Goal: Use online tool/utility: Utilize a website feature to perform a specific function

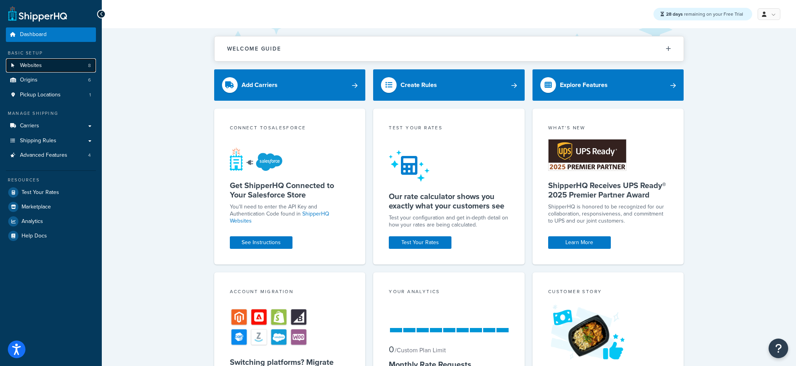
click at [54, 62] on link "Websites 8" at bounding box center [51, 65] width 90 height 14
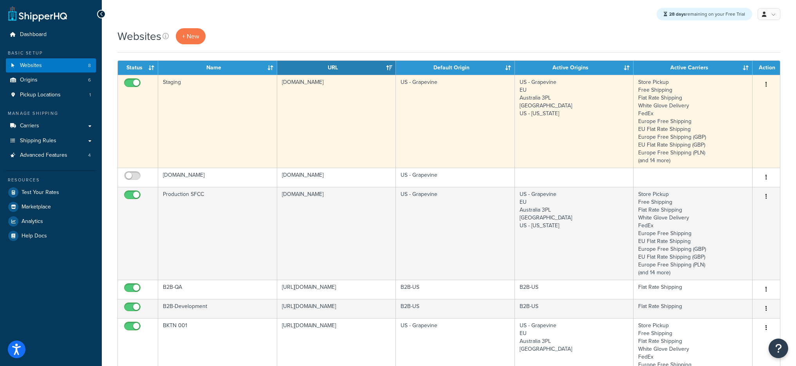
click at [246, 123] on td "Staging" at bounding box center [217, 121] width 119 height 93
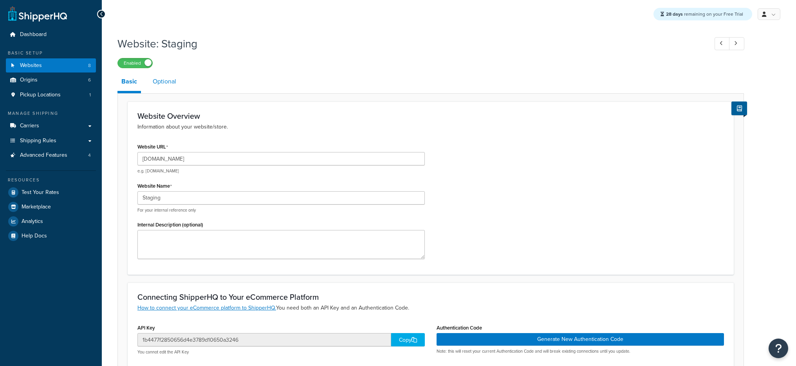
click at [151, 77] on link "Optional" at bounding box center [164, 81] width 31 height 19
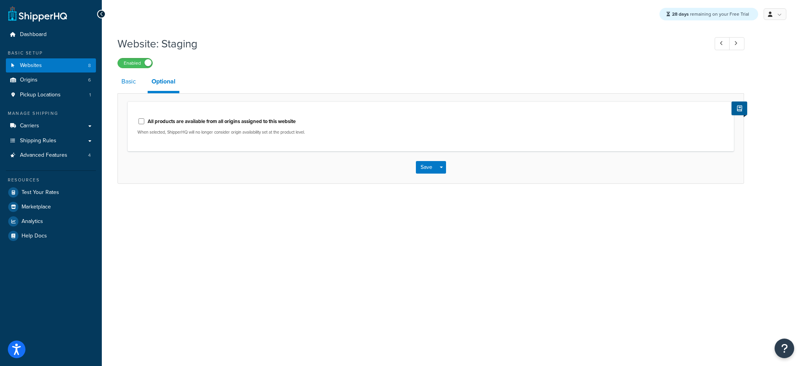
click at [134, 85] on link "Basic" at bounding box center [128, 81] width 22 height 19
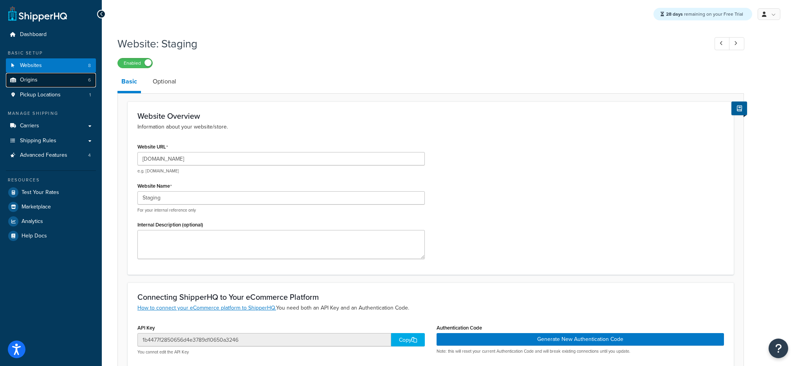
click at [67, 86] on link "Origins 6" at bounding box center [51, 80] width 90 height 14
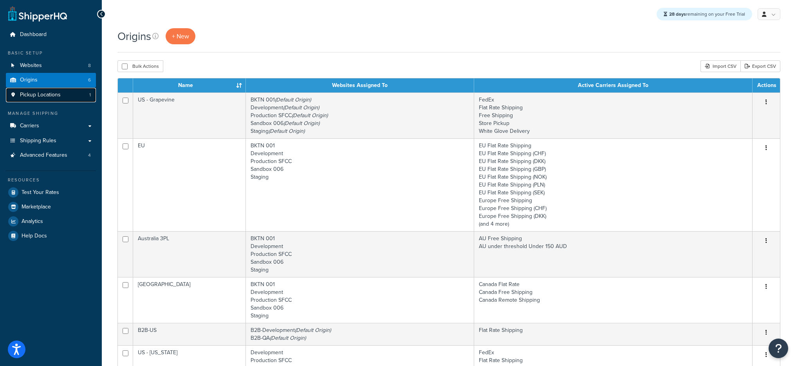
click at [63, 88] on link "Pickup Locations 1" at bounding box center [51, 95] width 90 height 14
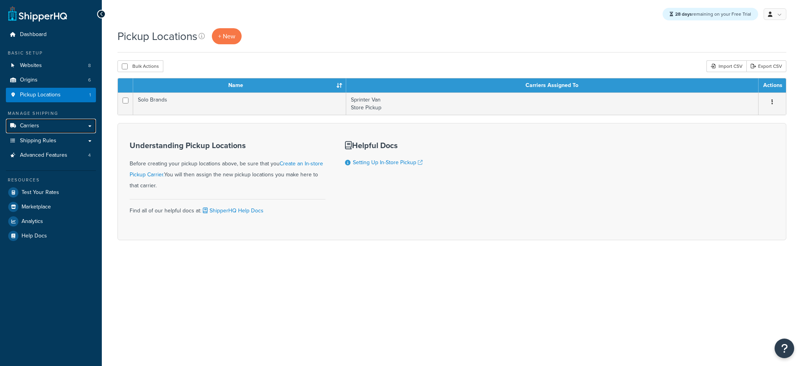
click at [50, 124] on link "Carriers" at bounding box center [51, 126] width 90 height 14
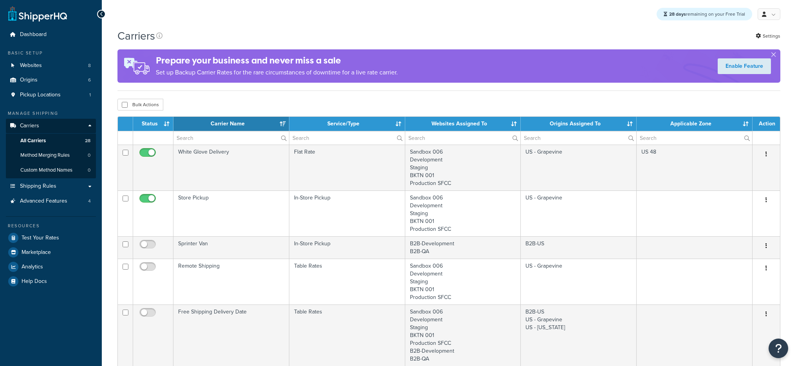
select select "15"
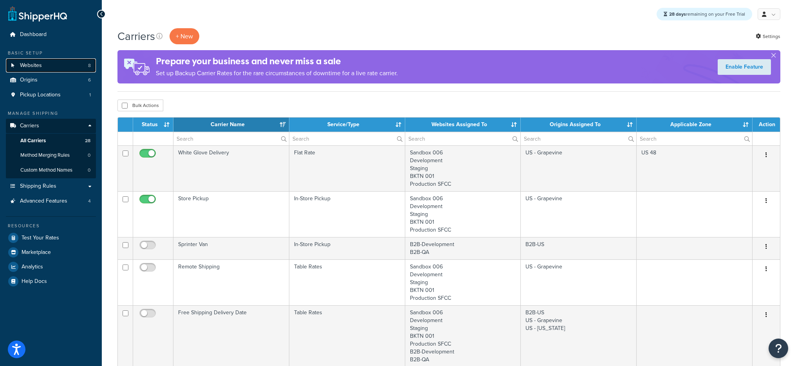
click at [54, 61] on link "Websites 8" at bounding box center [51, 65] width 90 height 14
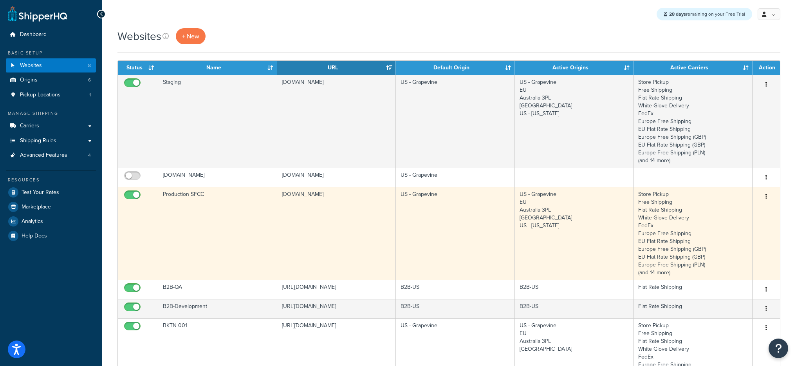
click at [235, 222] on td "Production SFCC" at bounding box center [217, 233] width 119 height 93
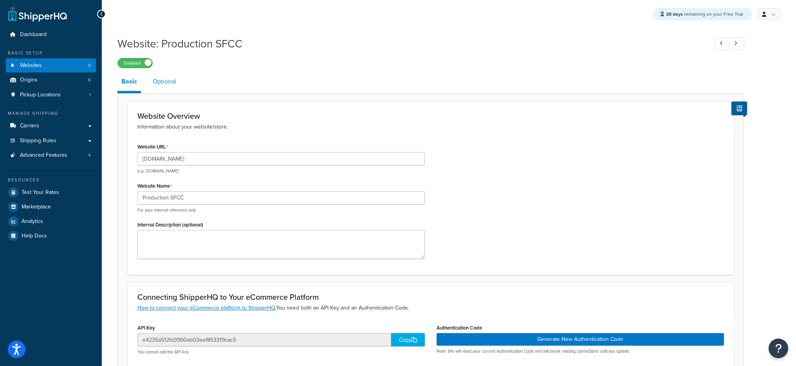
click at [171, 84] on link "Optional" at bounding box center [164, 81] width 31 height 19
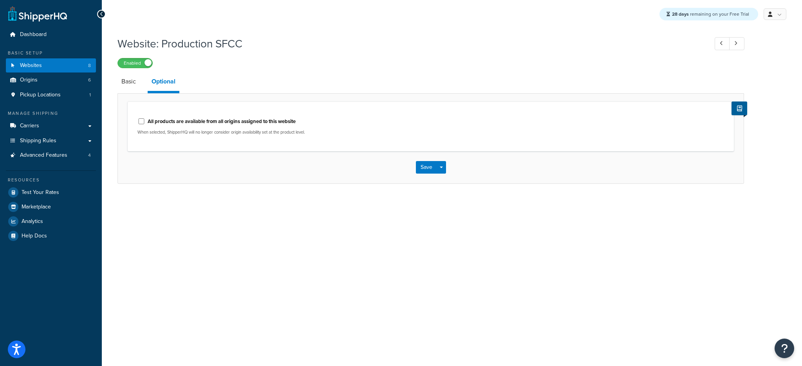
click at [128, 91] on link "Basic" at bounding box center [128, 81] width 22 height 19
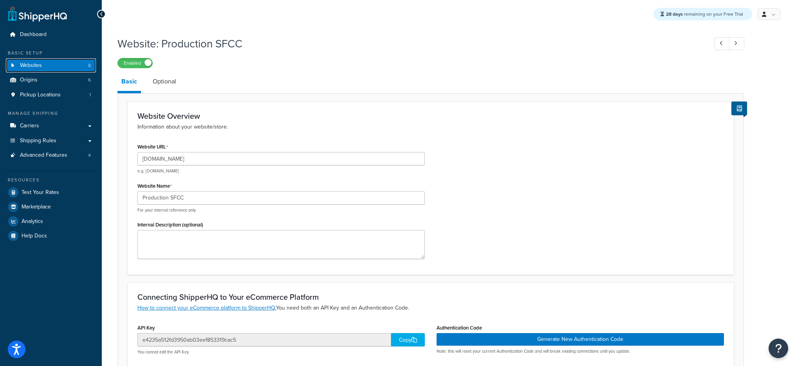
click at [49, 65] on link "Websites 8" at bounding box center [51, 65] width 90 height 14
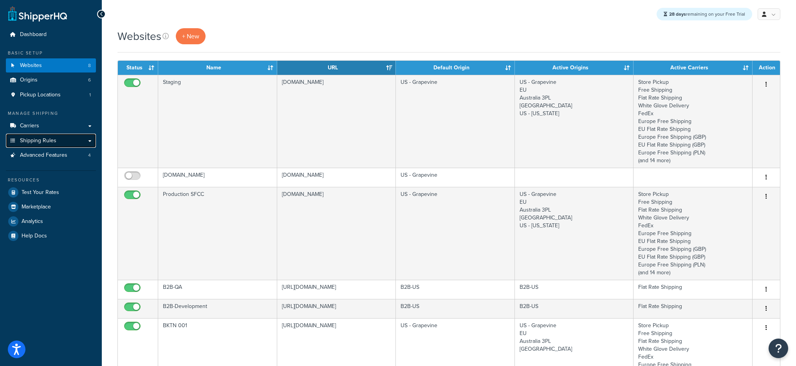
click at [49, 143] on span "Shipping Rules" at bounding box center [38, 140] width 36 height 7
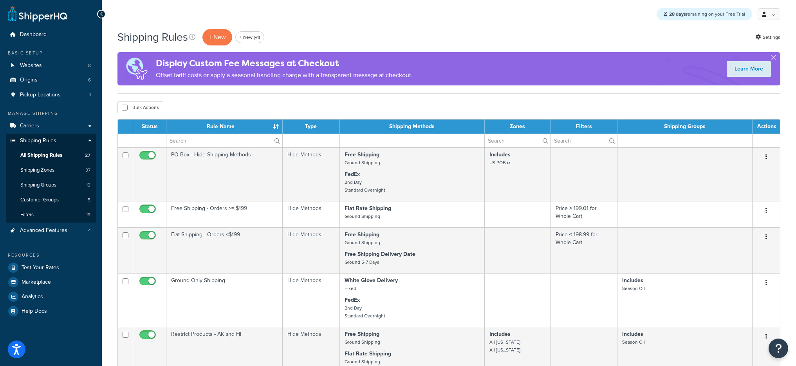
scroll to position [2, 0]
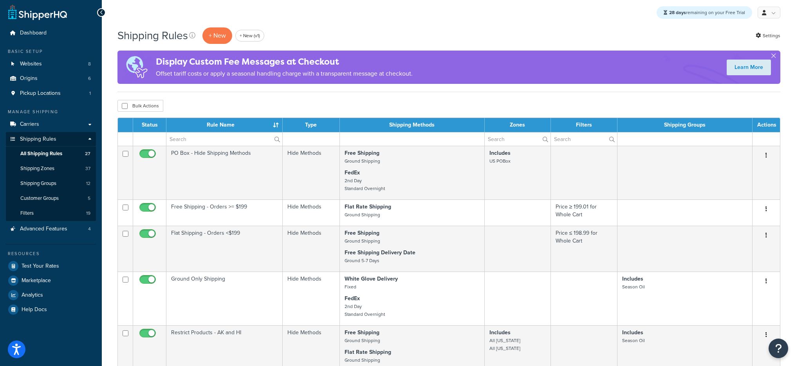
drag, startPoint x: 558, startPoint y: 38, endPoint x: 552, endPoint y: 34, distance: 7.3
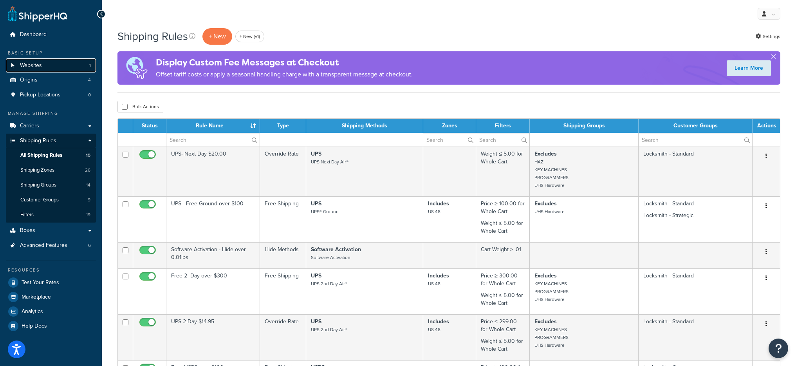
click at [55, 67] on link "Websites 1" at bounding box center [51, 65] width 90 height 14
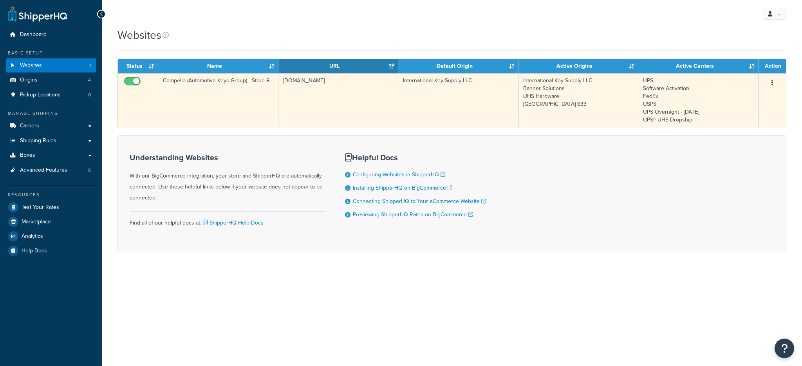
click at [244, 97] on td "Compello (Automotive Keys Group) - Store 8" at bounding box center [218, 100] width 120 height 54
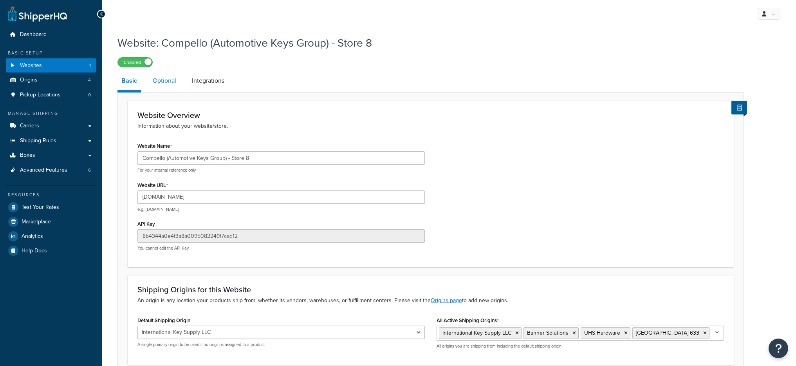
click at [170, 82] on link "Optional" at bounding box center [164, 80] width 31 height 19
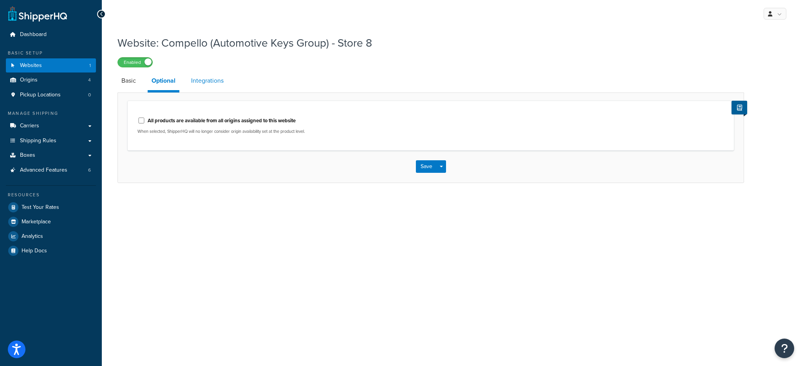
click at [208, 83] on link "Integrations" at bounding box center [207, 80] width 40 height 19
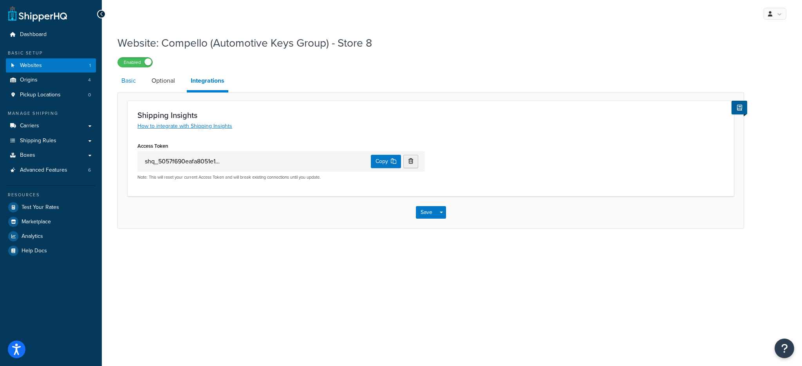
click at [126, 85] on link "Basic" at bounding box center [128, 80] width 22 height 19
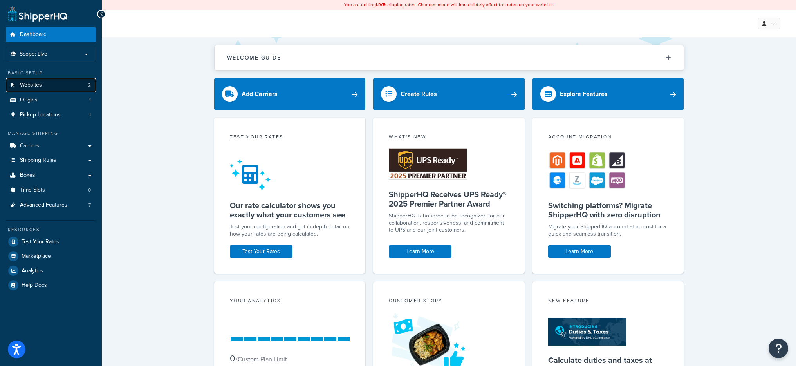
click at [59, 88] on link "Websites 2" at bounding box center [51, 85] width 90 height 14
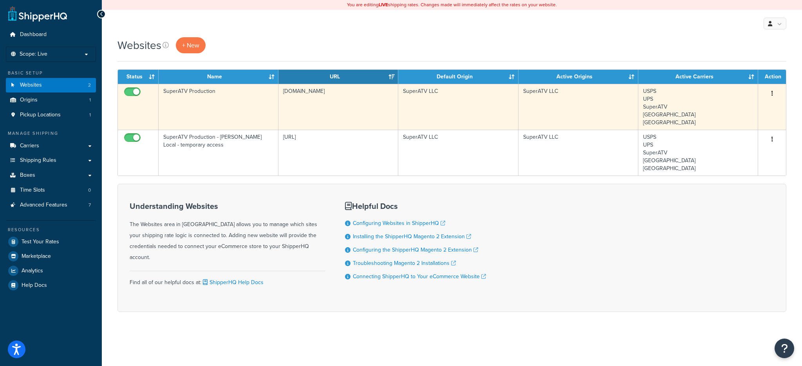
click at [310, 100] on td "[DOMAIN_NAME]" at bounding box center [338, 107] width 120 height 46
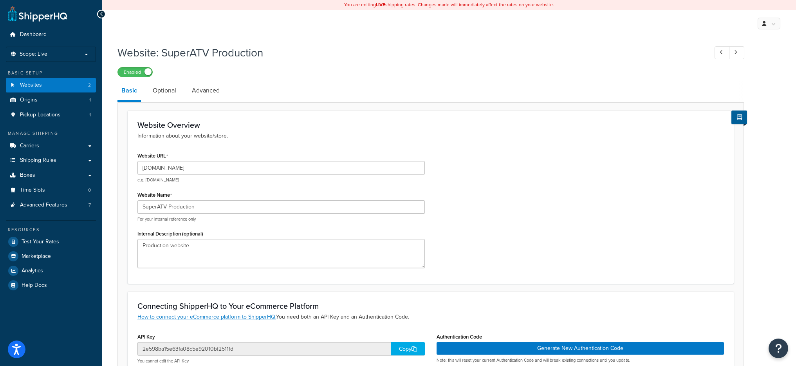
click at [188, 158] on div "Website URL [DOMAIN_NAME] e.g. [DOMAIN_NAME]" at bounding box center [280, 166] width 287 height 33
drag, startPoint x: 195, startPoint y: 170, endPoint x: 155, endPoint y: 170, distance: 39.9
click at [155, 170] on input "[DOMAIN_NAME]" at bounding box center [280, 167] width 287 height 13
click at [46, 238] on span "Test Your Rates" at bounding box center [41, 241] width 38 height 7
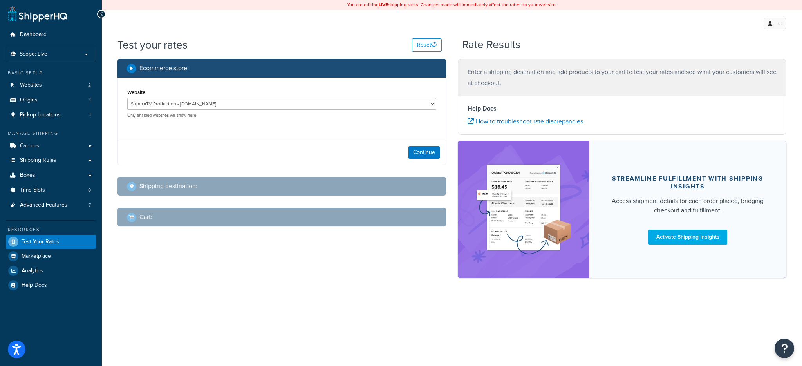
click at [408, 156] on div "Continue" at bounding box center [282, 152] width 328 height 25
click at [409, 156] on button "Continue" at bounding box center [423, 152] width 31 height 13
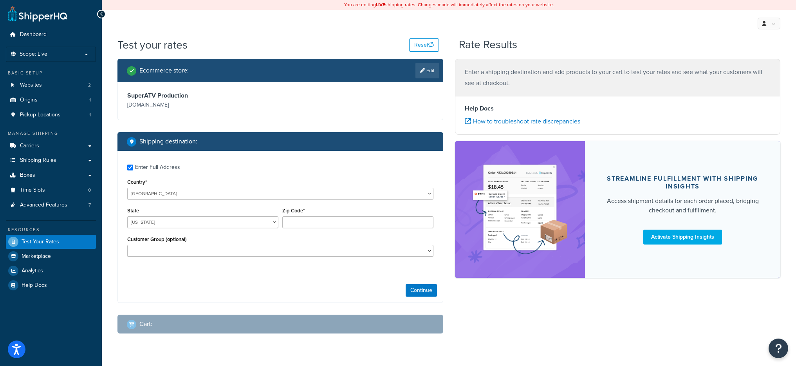
checkbox input "true"
type input "97741-8874"
select select "OR"
select select "Dealer 3"
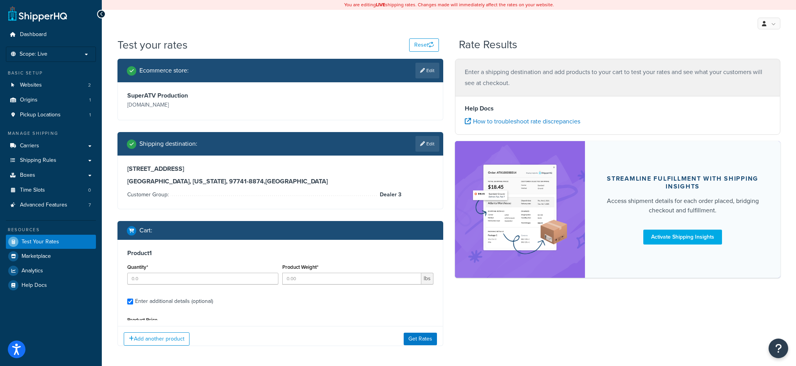
type input "1"
type input "2.000000"
type input "89"
type input "17.000000"
type input "6.000000"
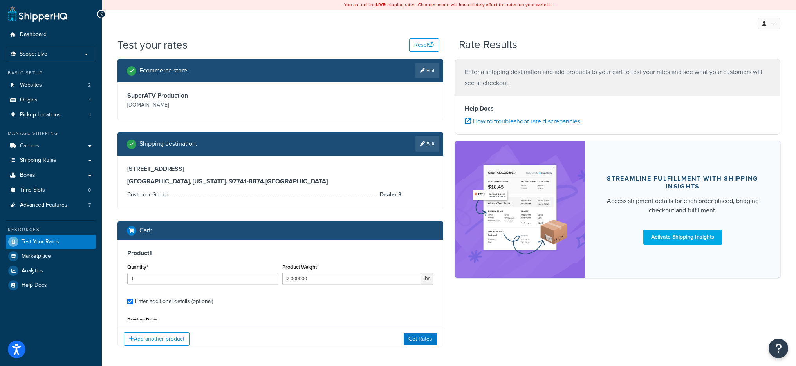
type input "2.000000"
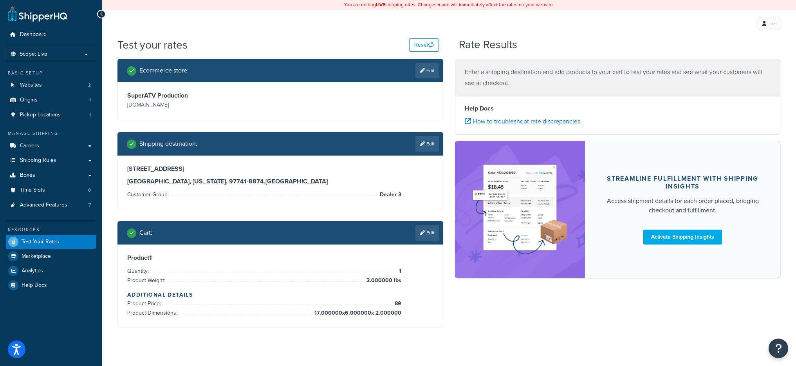
scroll to position [170, 0]
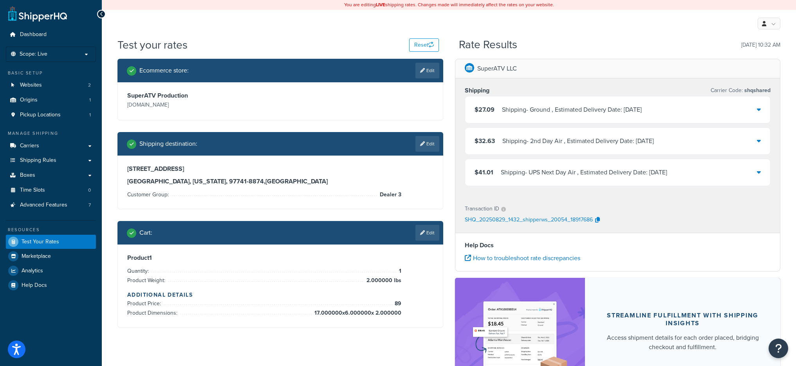
click at [563, 109] on div "Shipping - Ground , Estimated Delivery Date: [DATE]" at bounding box center [572, 109] width 140 height 11
